Goal: Understand process/instructions: Learn about a topic

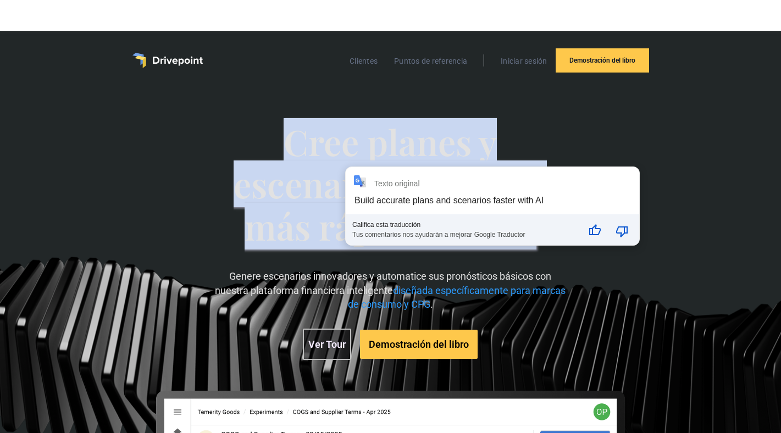
scroll to position [1, 0]
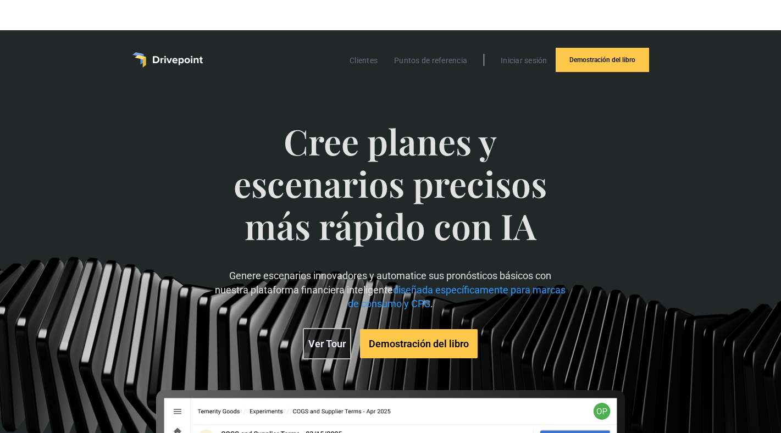
click at [325, 343] on font "Ver Tour" at bounding box center [326, 344] width 37 height 12
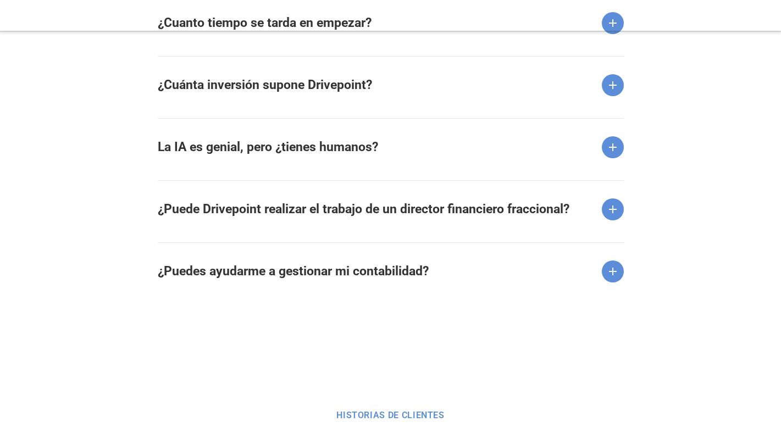
scroll to position [1605, 0]
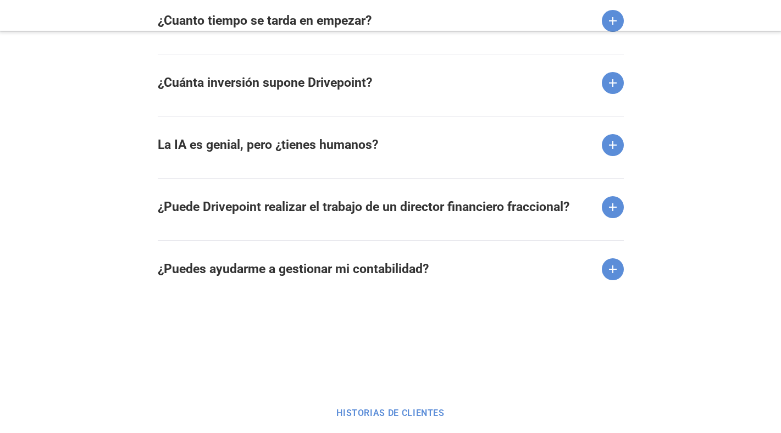
click at [616, 86] on img at bounding box center [613, 83] width 22 height 22
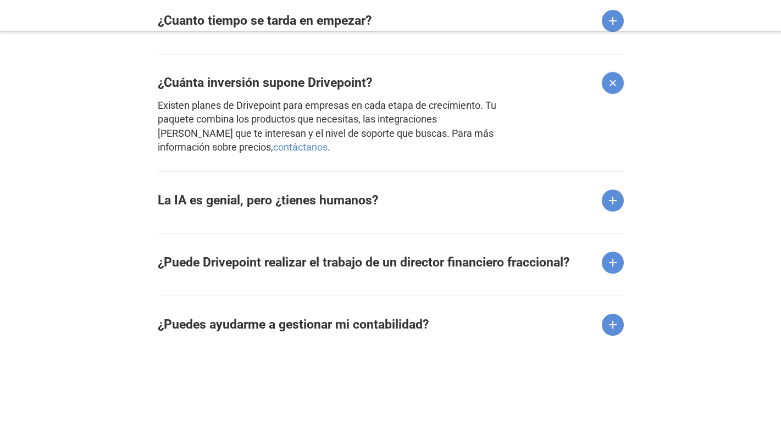
click at [614, 200] on img at bounding box center [613, 201] width 22 height 22
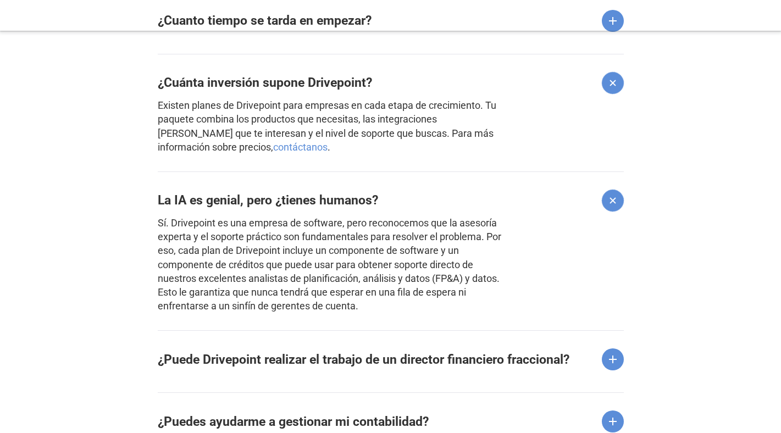
click at [614, 200] on img at bounding box center [612, 200] width 31 height 31
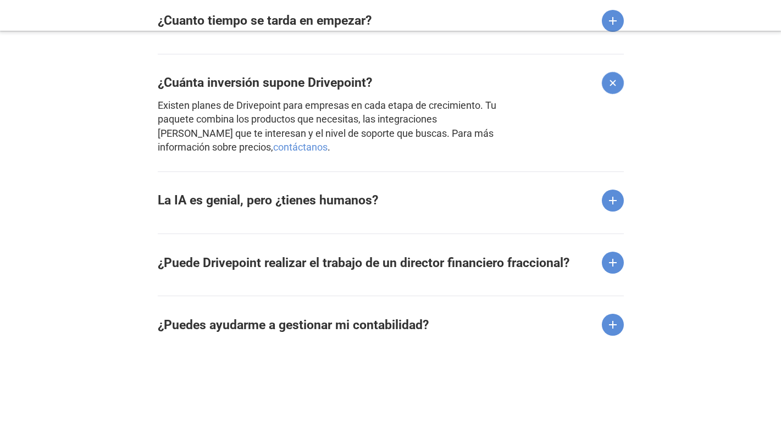
click at [612, 270] on img at bounding box center [613, 263] width 22 height 22
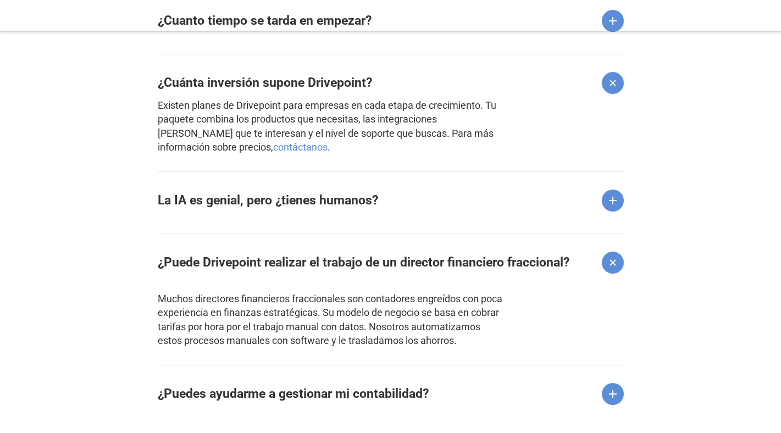
click at [612, 270] on img at bounding box center [612, 262] width 31 height 31
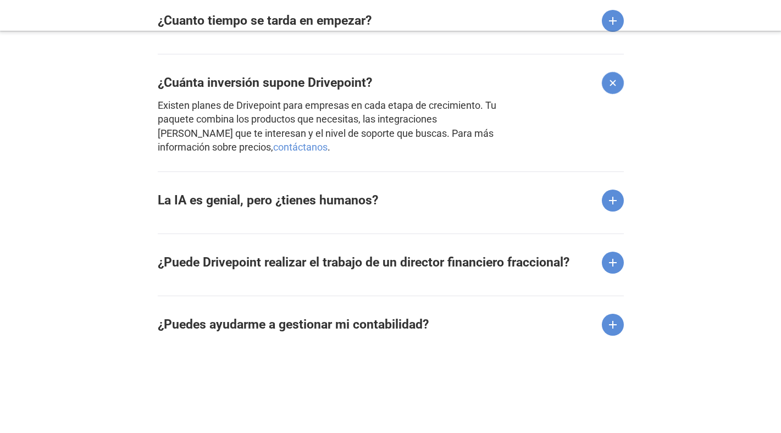
click at [610, 328] on img at bounding box center [613, 325] width 22 height 22
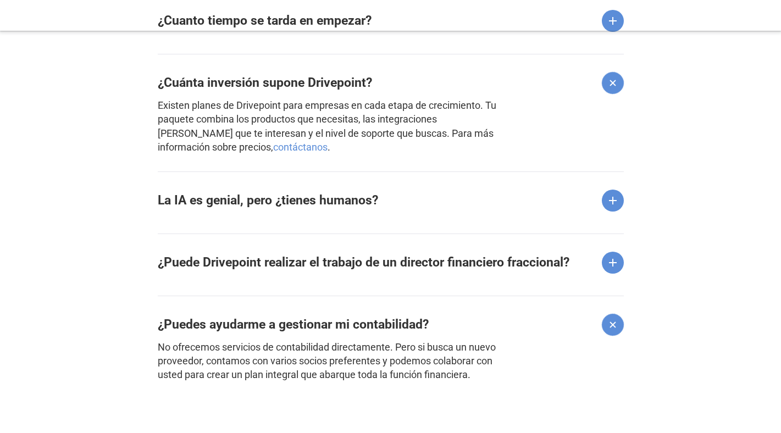
click at [610, 328] on img at bounding box center [612, 325] width 31 height 31
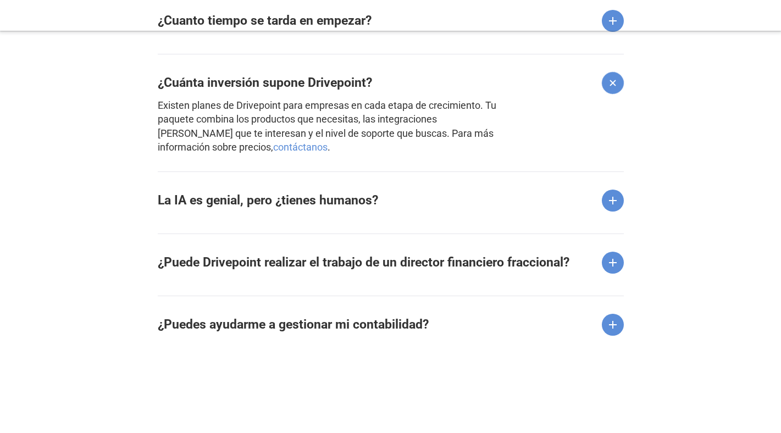
scroll to position [1223, 0]
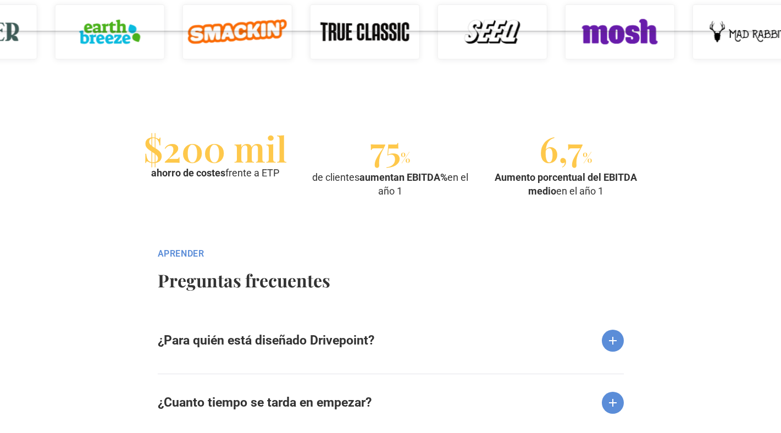
click at [611, 345] on img at bounding box center [613, 341] width 22 height 22
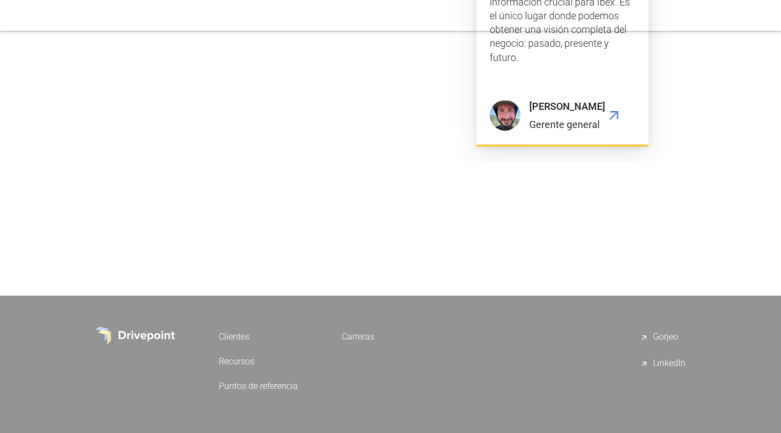
scroll to position [3472, 0]
